Goal: Information Seeking & Learning: Learn about a topic

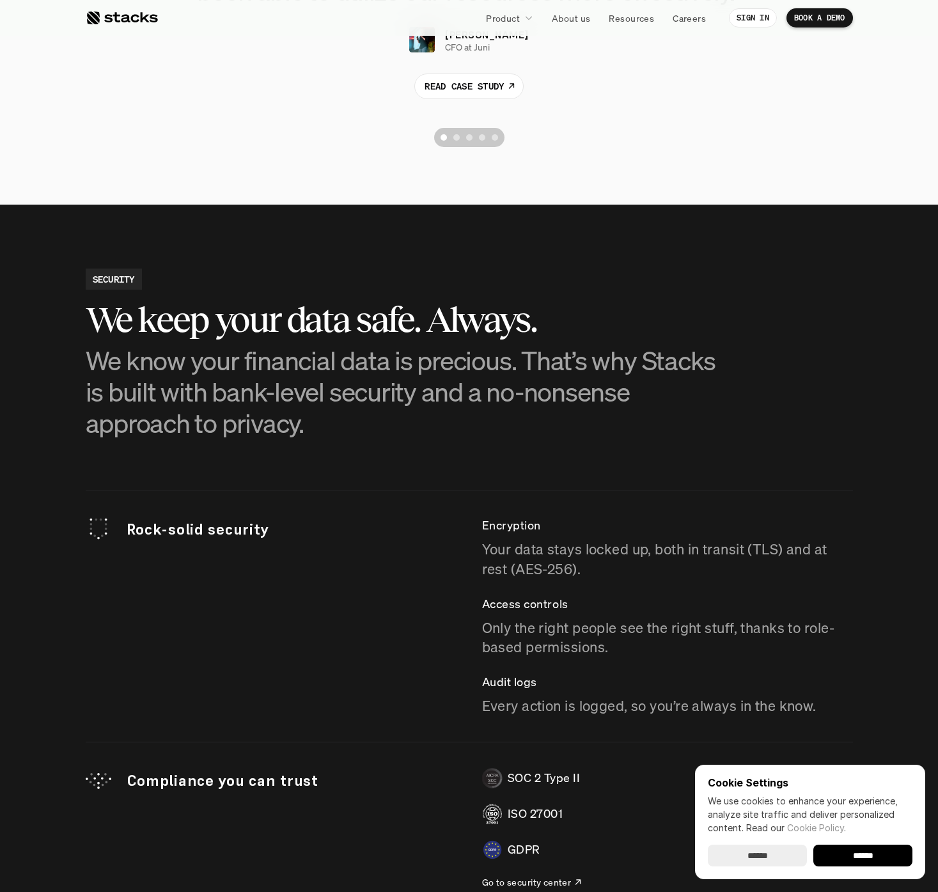
scroll to position [3370, 0]
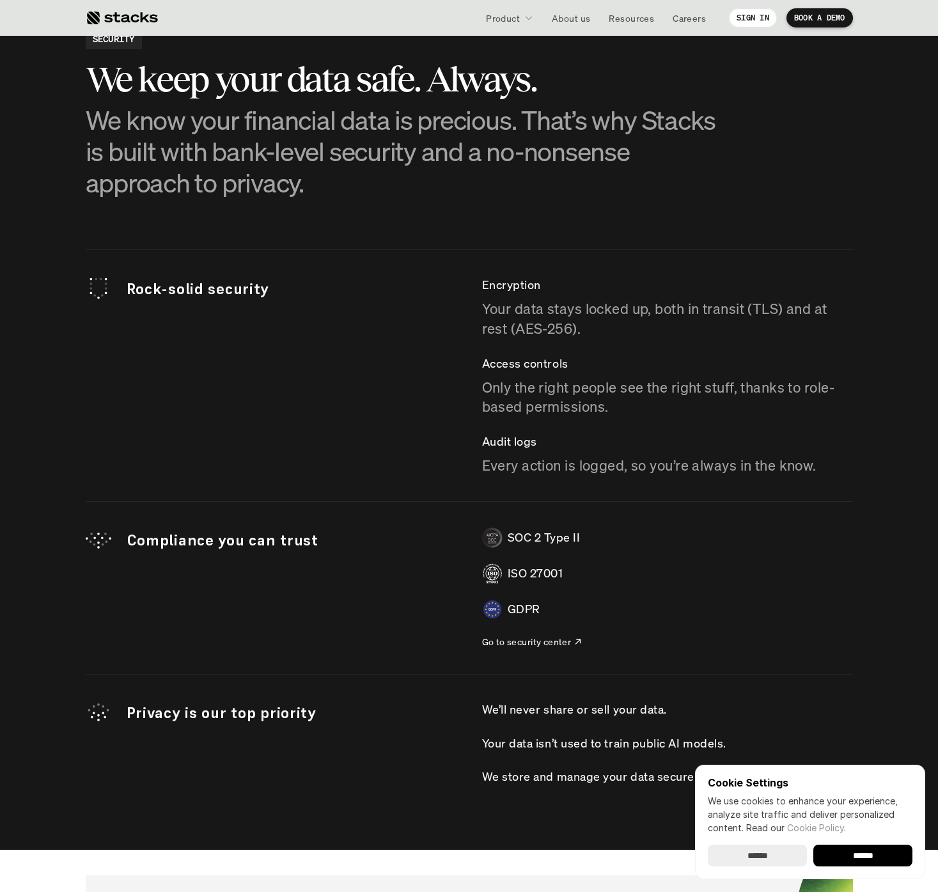
click at [611, 331] on p "Your data stays locked up, both in transit (TLS) and at rest (AES-256)." at bounding box center [667, 319] width 371 height 40
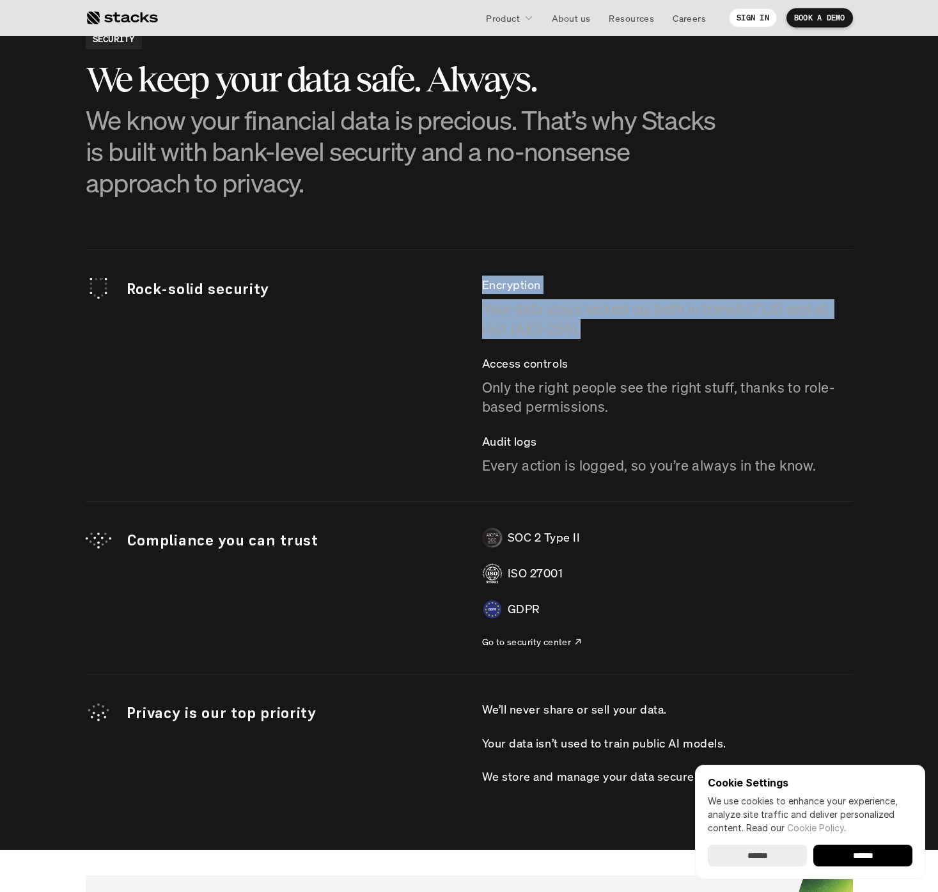
drag, startPoint x: 608, startPoint y: 322, endPoint x: 419, endPoint y: 286, distance: 192.6
click at [419, 286] on div "Rock-solid security Encryption Your data stays locked up, both in transit (TLS)…" at bounding box center [469, 376] width 767 height 200
click at [419, 286] on p "Rock-solid security" at bounding box center [292, 289] width 330 height 22
drag, startPoint x: 615, startPoint y: 327, endPoint x: 481, endPoint y: 286, distance: 140.4
click at [482, 286] on div "Encryption Your data stays locked up, both in transit (TLS) and at rest (AES-25…" at bounding box center [667, 307] width 371 height 63
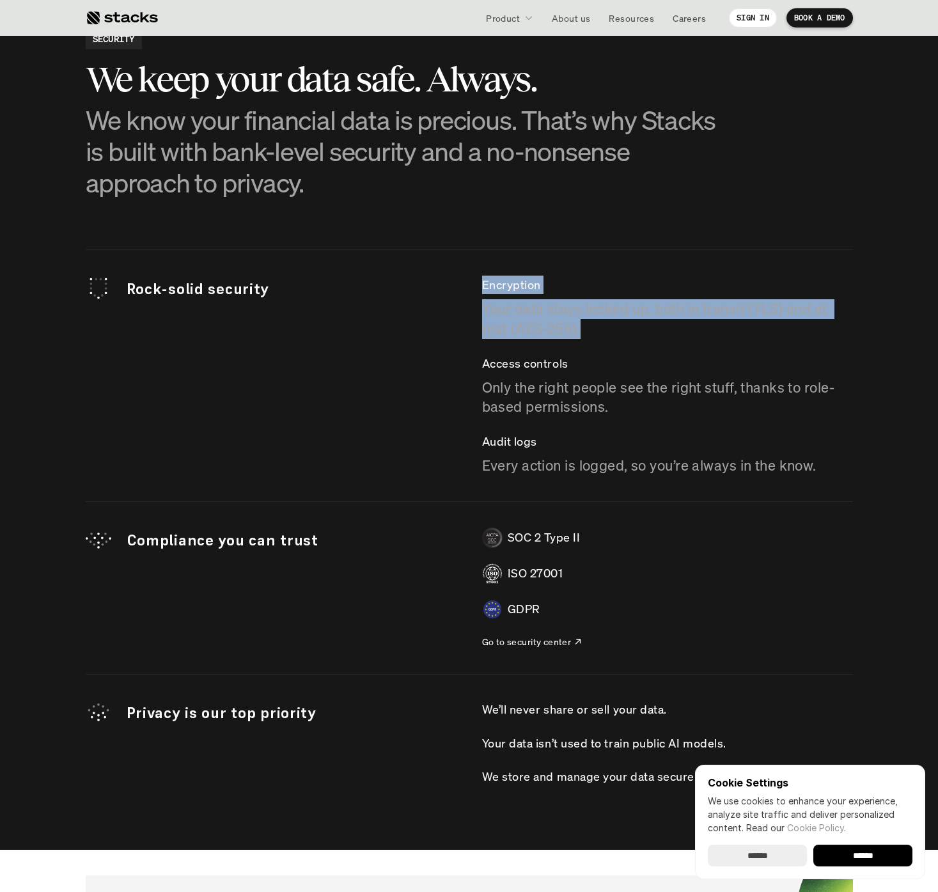
click at [482, 286] on p "Encryption" at bounding box center [667, 285] width 371 height 19
drag, startPoint x: 489, startPoint y: 282, endPoint x: 682, endPoint y: 330, distance: 199.0
click at [675, 322] on div "Encryption Your data stays locked up, both in transit (TLS) and at rest (AES-25…" at bounding box center [667, 307] width 371 height 63
click at [682, 330] on p "Your data stays locked up, both in transit (TLS) and at rest (AES-256)." at bounding box center [667, 319] width 371 height 40
drag, startPoint x: 685, startPoint y: 331, endPoint x: 479, endPoint y: 278, distance: 212.8
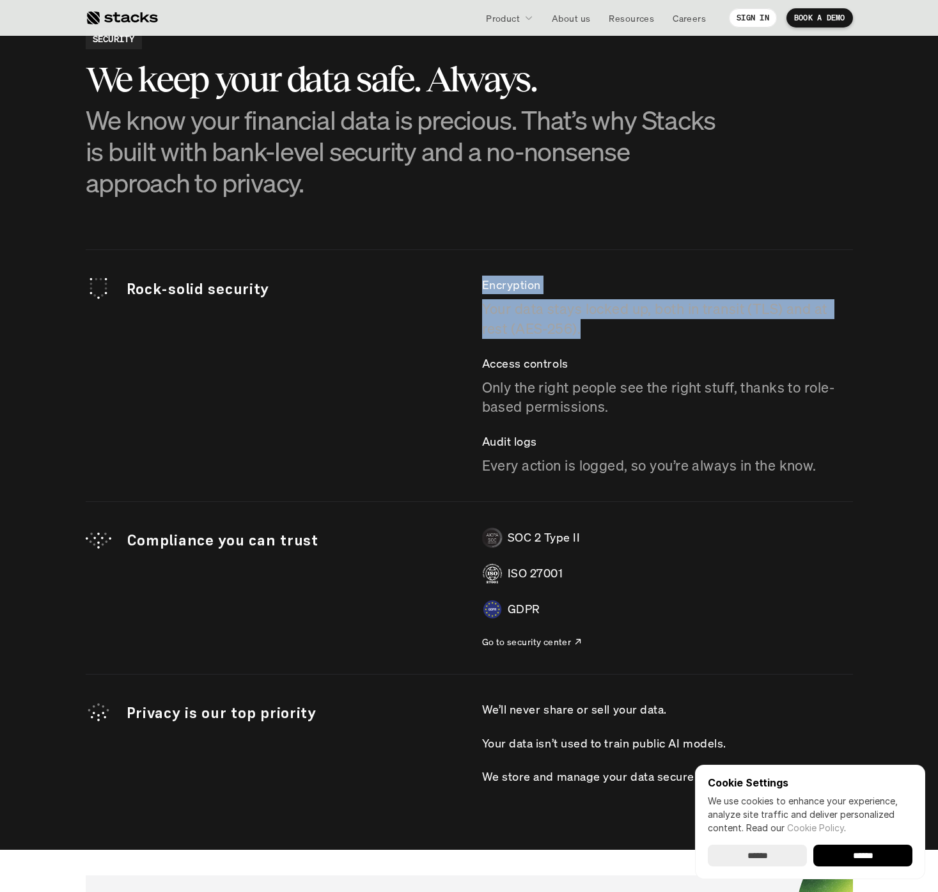
click at [479, 278] on div "Rock-solid security Encryption Your data stays locked up, both in transit (TLS)…" at bounding box center [469, 376] width 767 height 200
drag, startPoint x: 476, startPoint y: 272, endPoint x: 765, endPoint y: 376, distance: 307.2
click at [765, 376] on div "Rock-solid security Encryption Your data stays locked up, both in transit (TLS)…" at bounding box center [469, 517] width 767 height 536
click at [765, 376] on div "Access controls Only the right people see the right stuff, thanks to role-based…" at bounding box center [667, 385] width 371 height 63
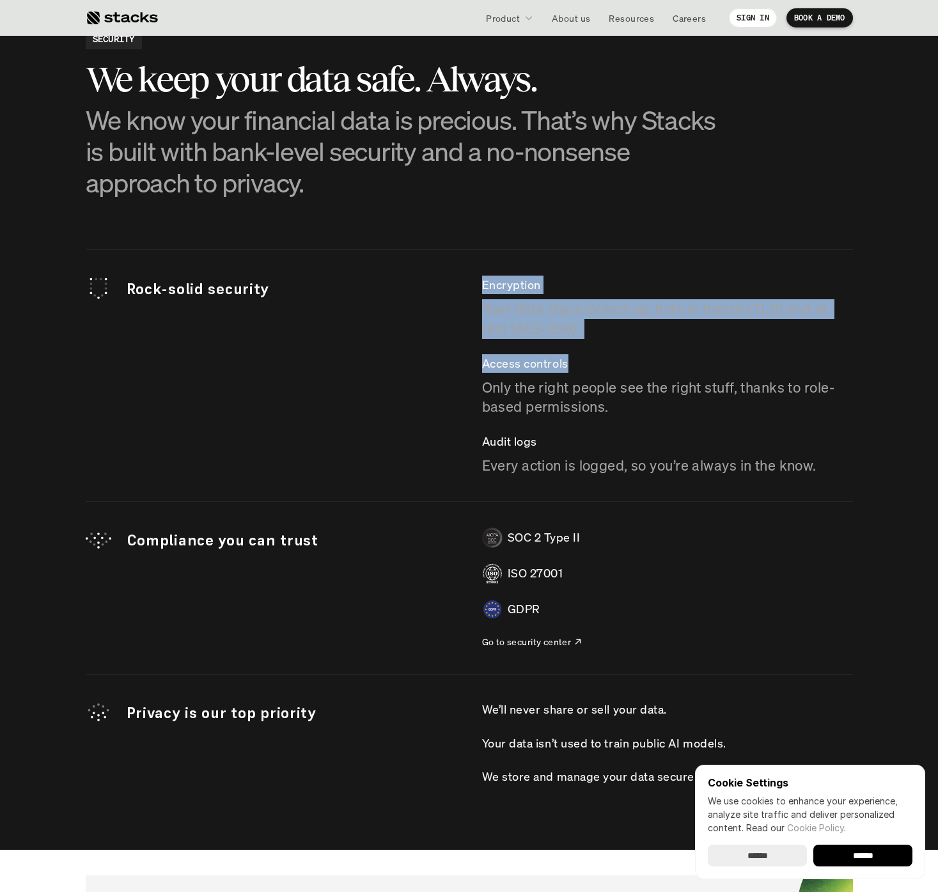
drag, startPoint x: 755, startPoint y: 370, endPoint x: 459, endPoint y: 286, distance: 307.1
click at [460, 293] on div "Rock-solid security Encryption Your data stays locked up, both in transit (TLS)…" at bounding box center [469, 376] width 767 height 200
click at [459, 286] on div "Rock-solid security Encryption Your data stays locked up, both in transit (TLS)…" at bounding box center [469, 376] width 767 height 200
drag, startPoint x: 483, startPoint y: 283, endPoint x: 627, endPoint y: 336, distance: 154.0
click at [627, 336] on div "Rock-solid security Encryption Your data stays locked up, both in transit (TLS)…" at bounding box center [469, 376] width 767 height 200
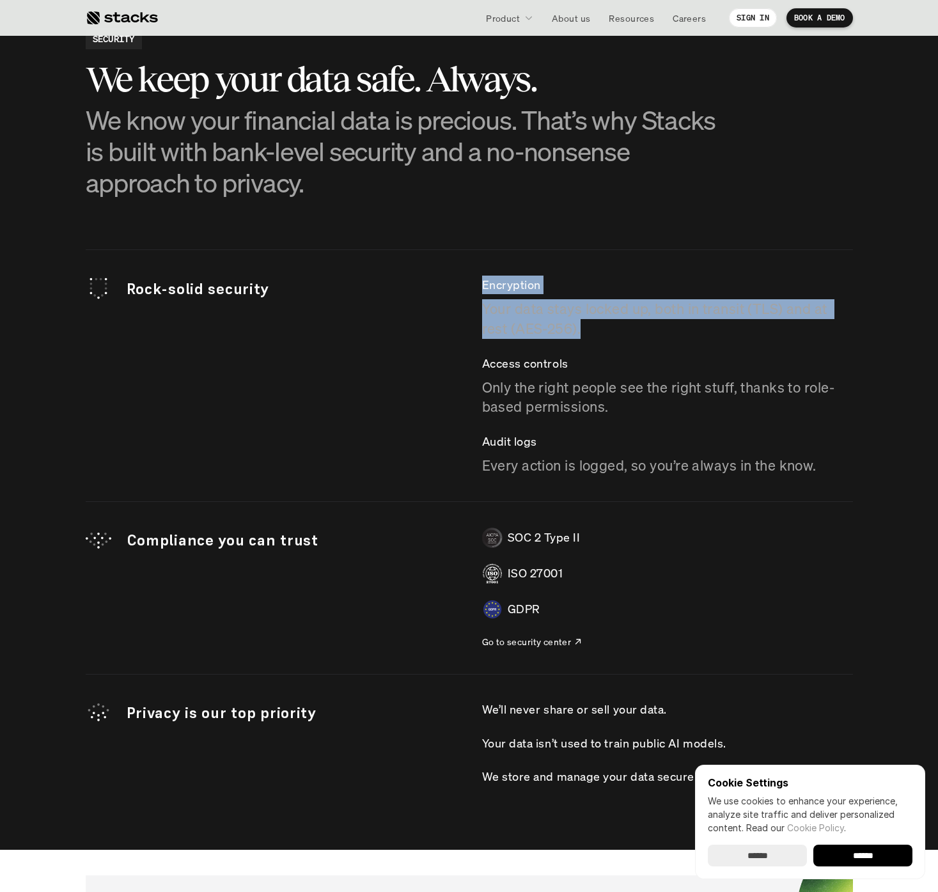
click at [627, 336] on p "Your data stays locked up, both in transit (TLS) and at rest (AES-256)." at bounding box center [667, 319] width 371 height 40
drag, startPoint x: 657, startPoint y: 340, endPoint x: 453, endPoint y: 283, distance: 211.3
click at [453, 283] on div "Rock-solid security Encryption Your data stays locked up, both in transit (TLS)…" at bounding box center [469, 376] width 767 height 200
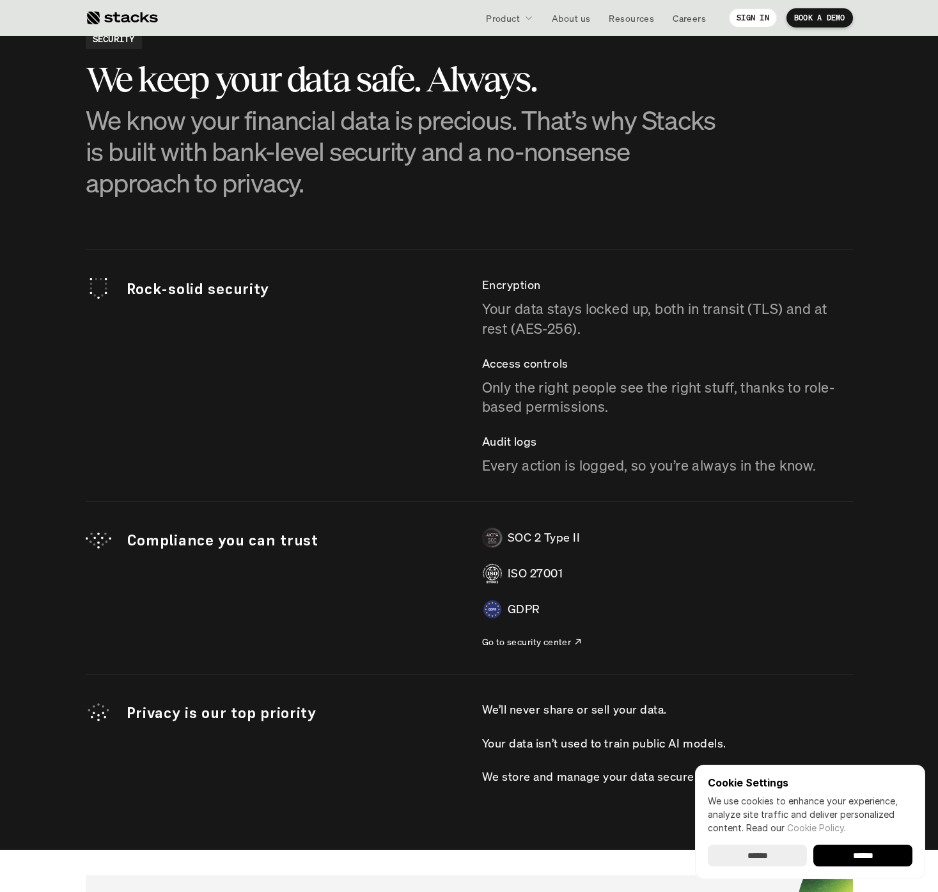
click at [546, 537] on p "SOC 2 Type II" at bounding box center [544, 537] width 73 height 19
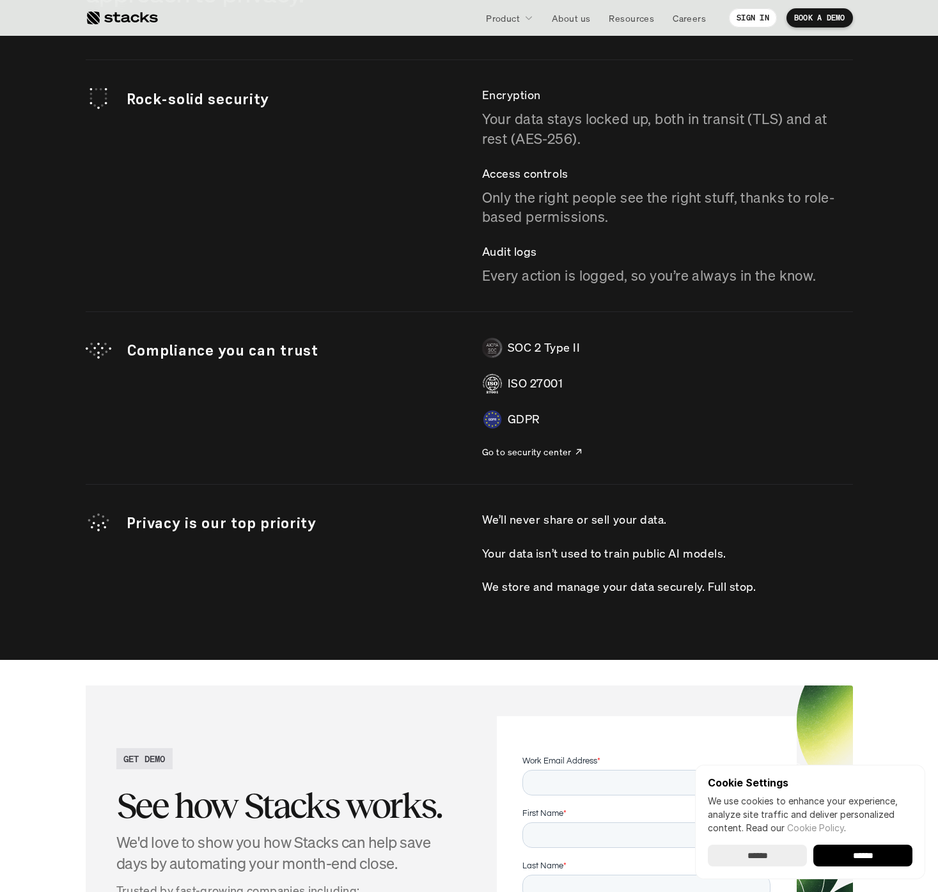
scroll to position [3569, 0]
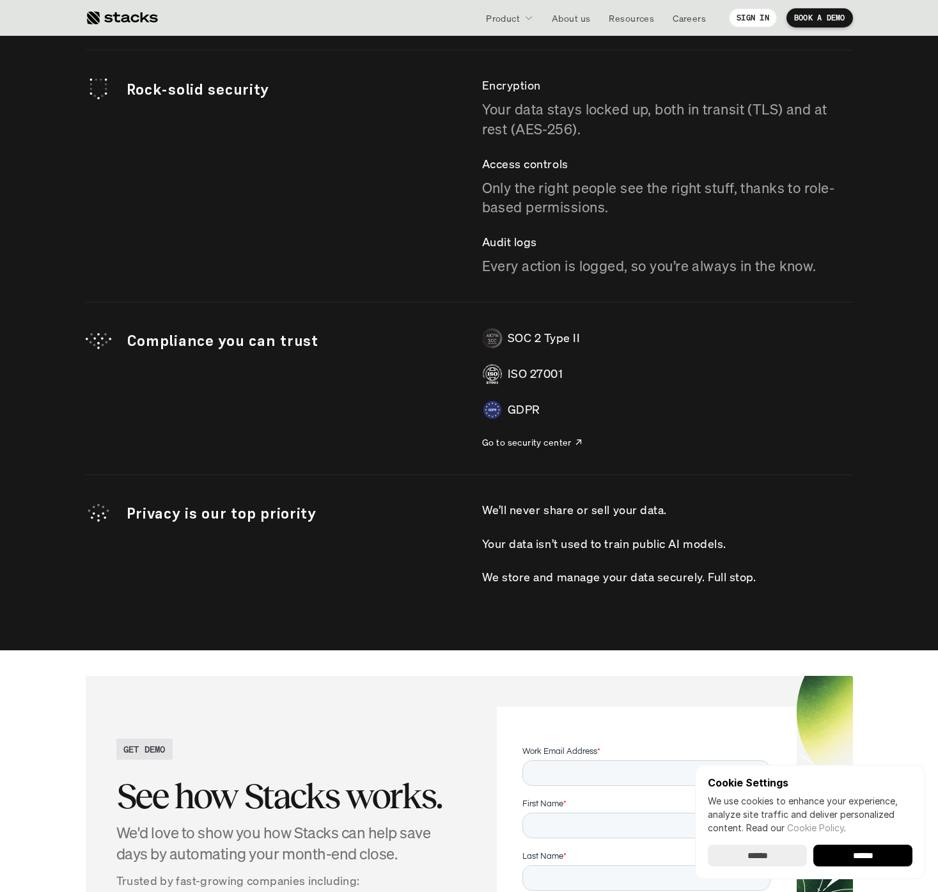
click at [565, 359] on div "SOC 2 Type II ISO 27001 GDPR Go to security center" at bounding box center [667, 388] width 371 height 121
drag, startPoint x: 580, startPoint y: 347, endPoint x: 503, endPoint y: 338, distance: 77.3
click at [503, 338] on div "SOC 2 Type II" at bounding box center [667, 338] width 371 height 20
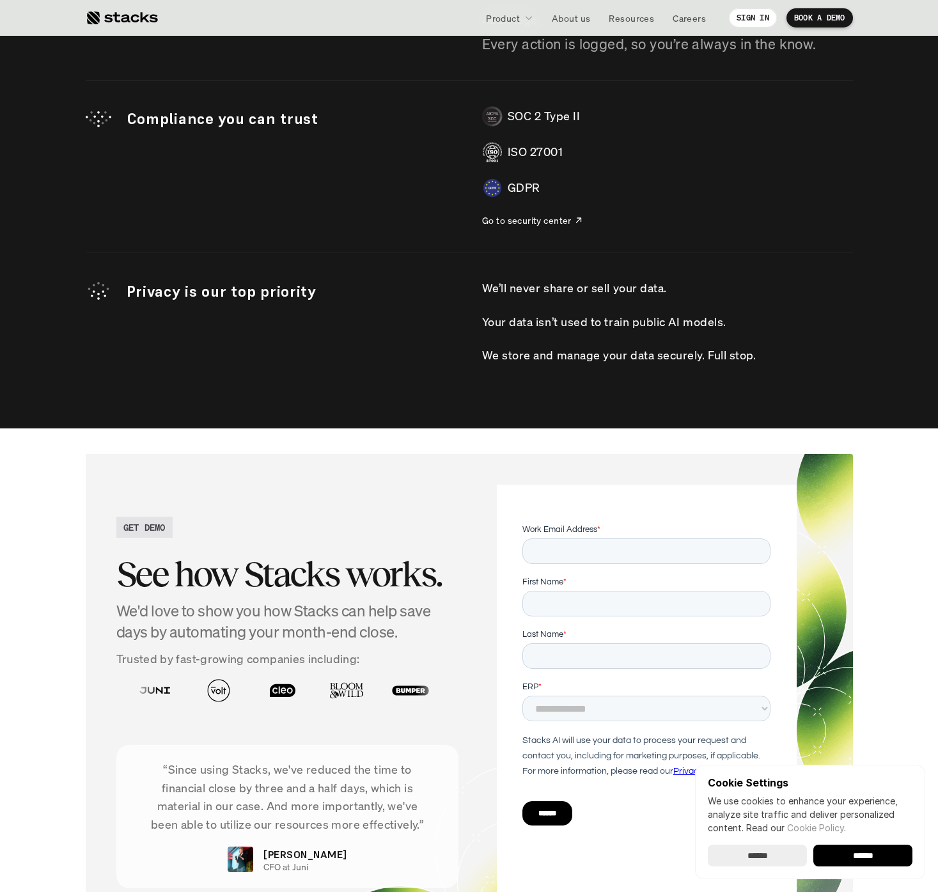
click at [516, 338] on div "We’ll never share or sell your data. Your data isn’t used to train public AI mo…" at bounding box center [667, 322] width 371 height 86
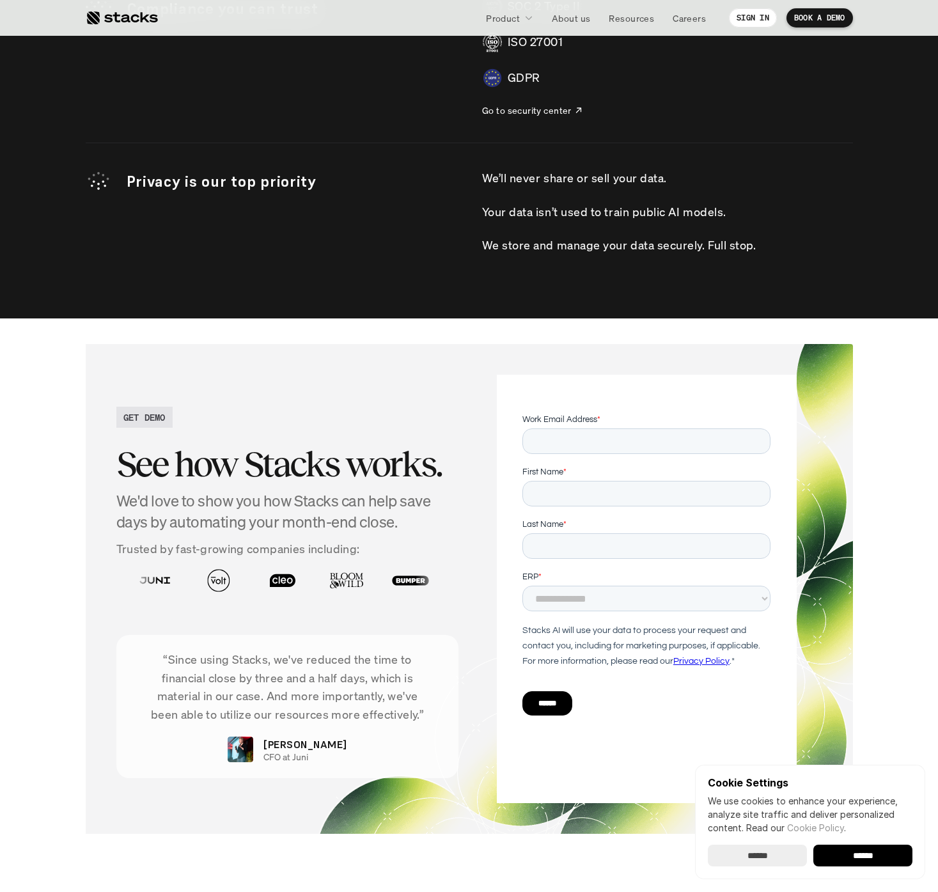
scroll to position [3908, 0]
